Goal: Transaction & Acquisition: Purchase product/service

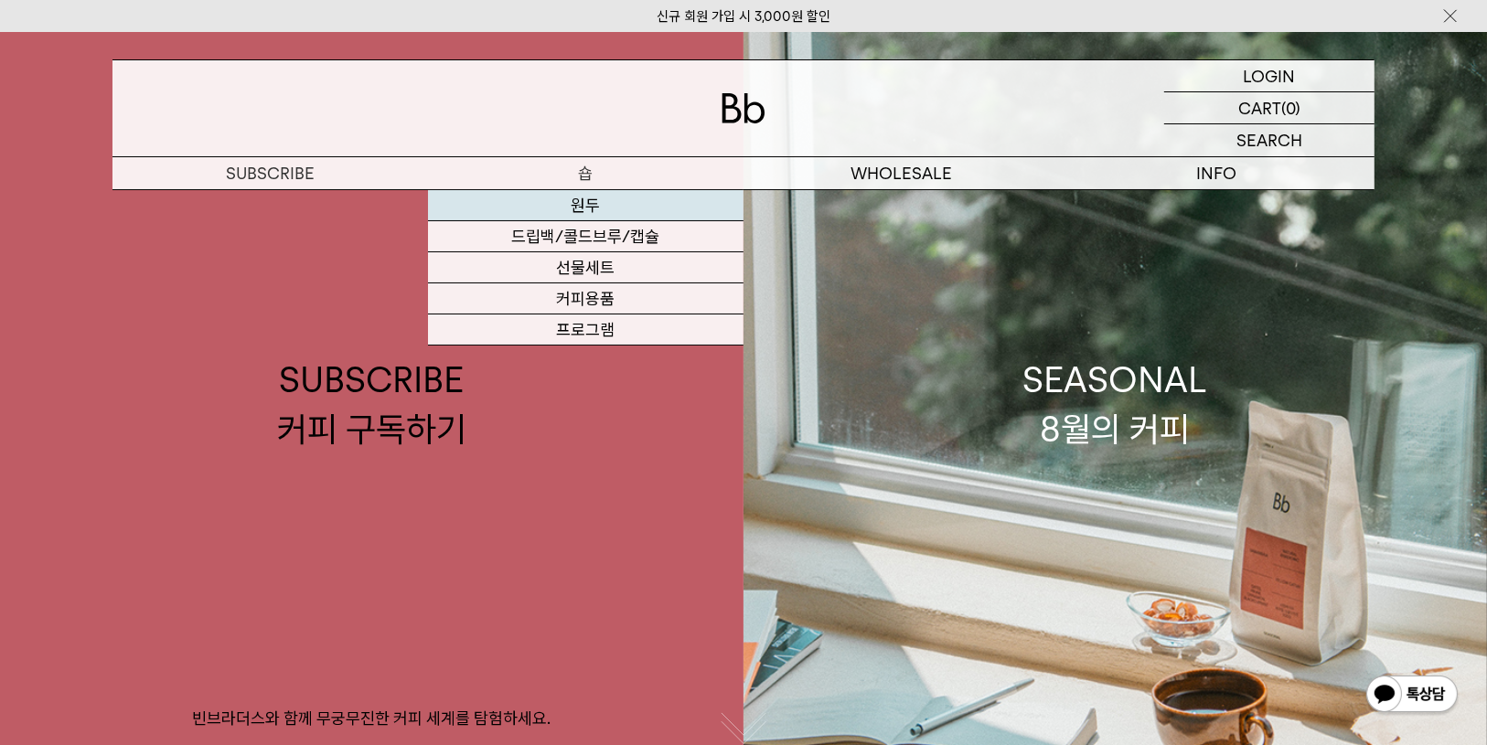
click at [591, 204] on link "원두" at bounding box center [585, 205] width 315 height 31
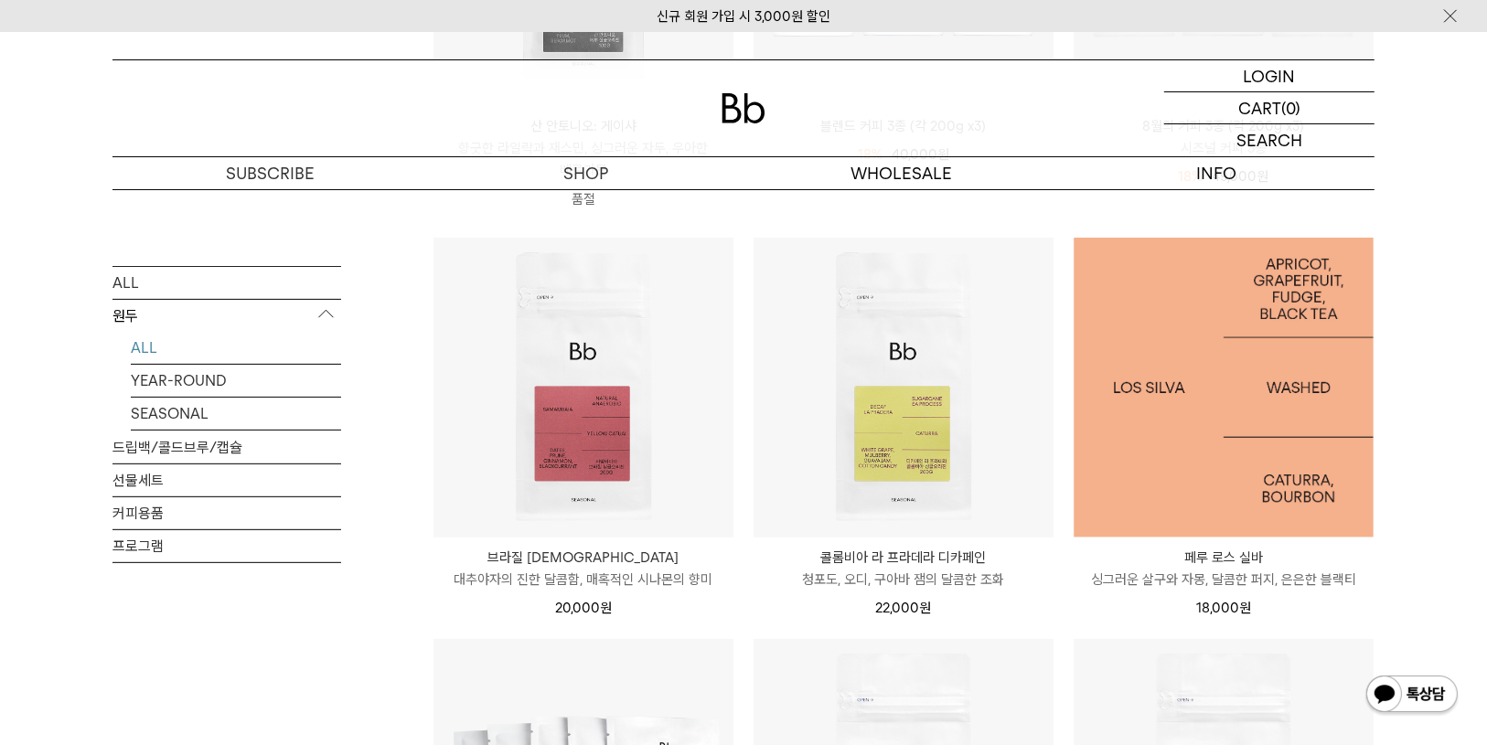
scroll to position [585, 0]
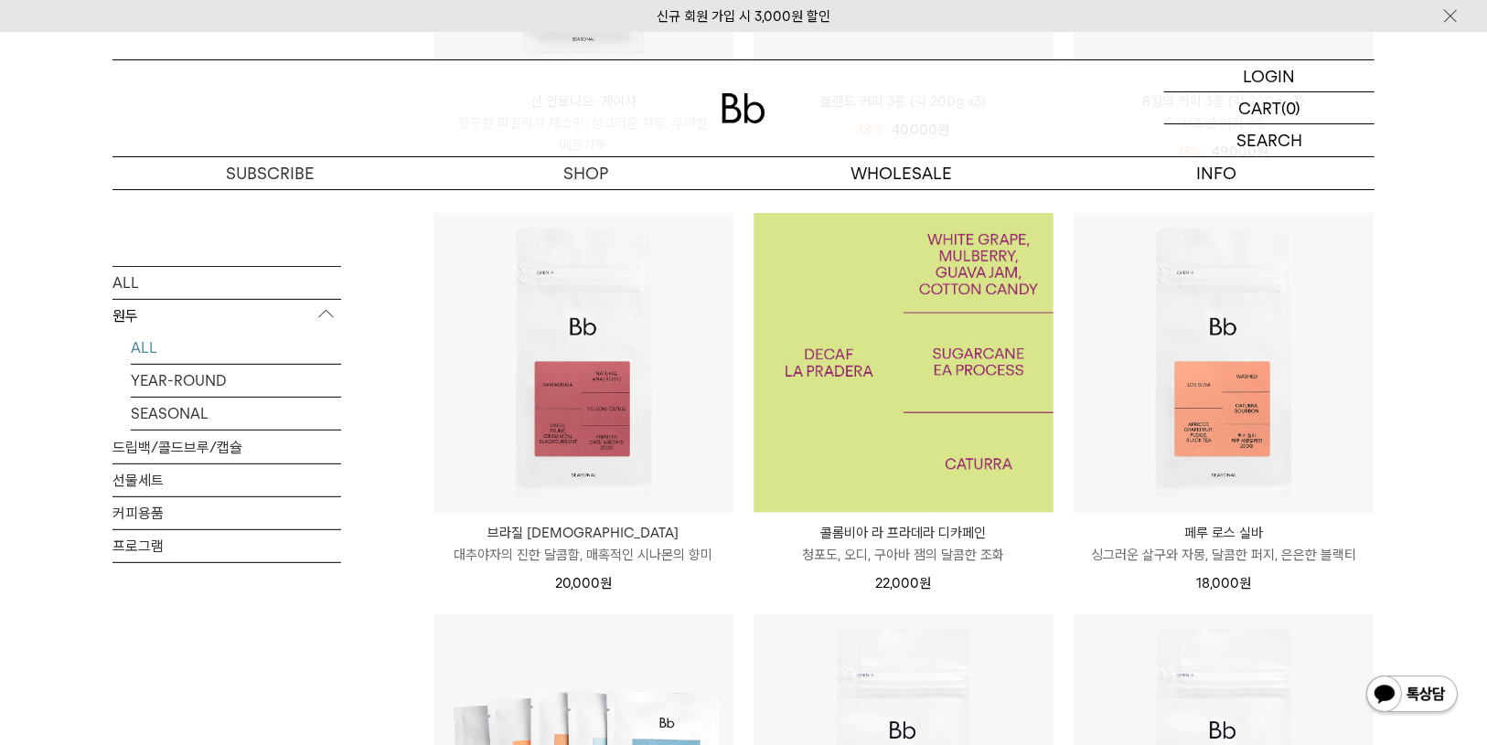
click at [850, 431] on img at bounding box center [904, 363] width 300 height 300
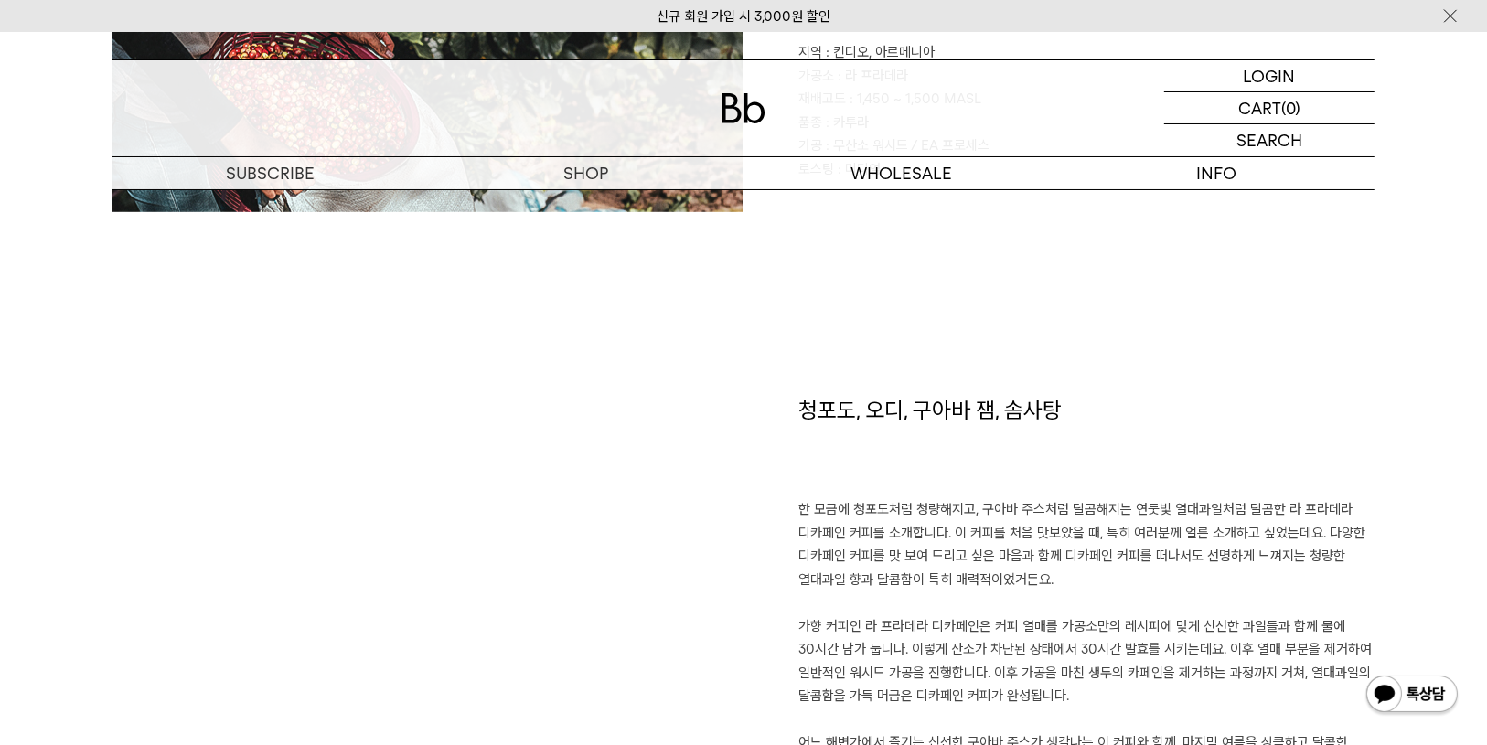
scroll to position [1317, 0]
